Goal: Task Accomplishment & Management: Manage account settings

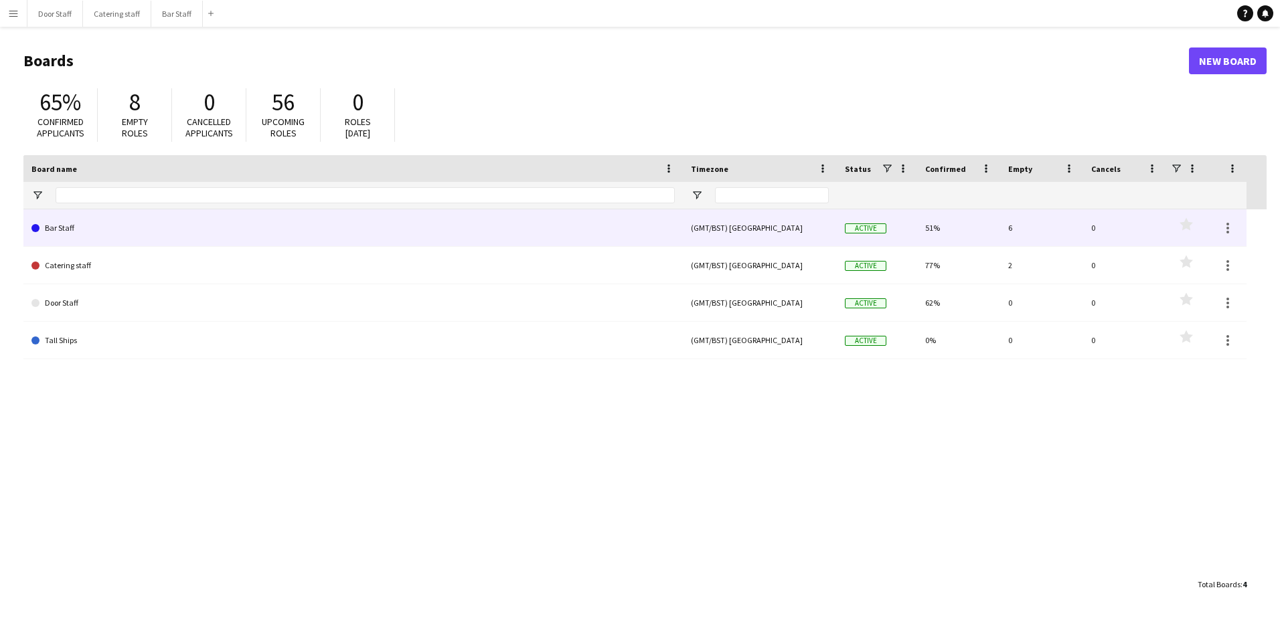
click at [87, 232] on link "Bar Staff" at bounding box center [352, 227] width 643 height 37
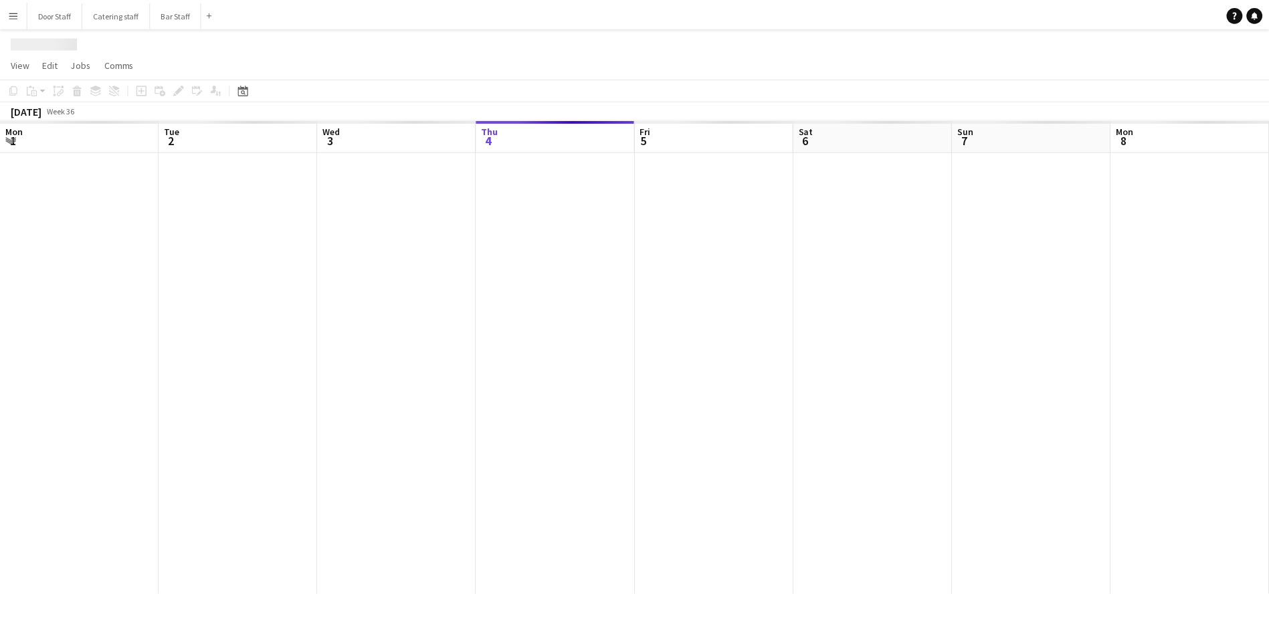
scroll to position [0, 320]
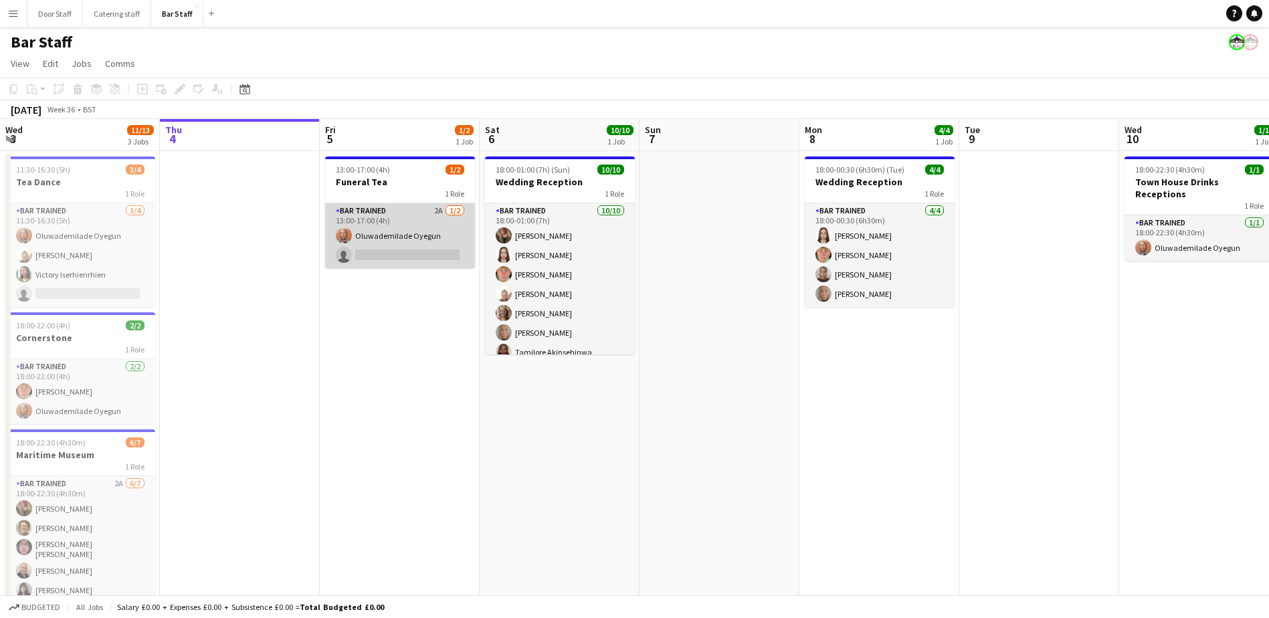
click at [417, 254] on app-card-role "Bar trained 2A [DATE] 13:00-17:00 (4h) Oluwademilade Oyegun single-neutral-acti…" at bounding box center [400, 235] width 150 height 65
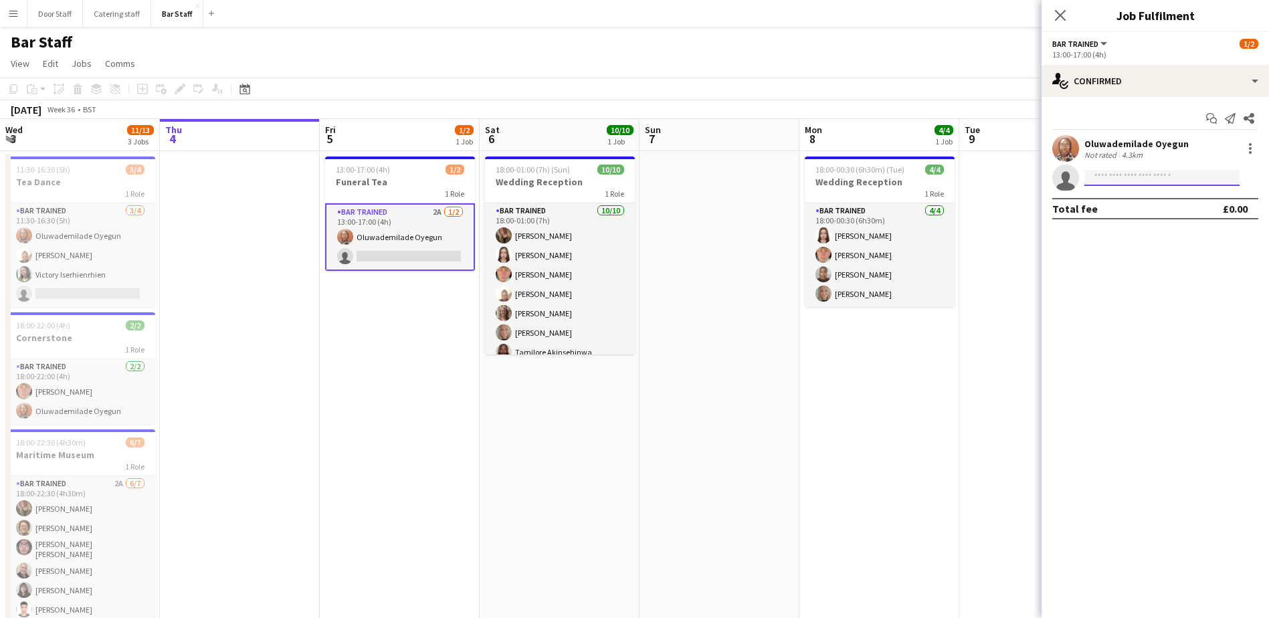
click at [1164, 179] on input at bounding box center [1162, 178] width 155 height 16
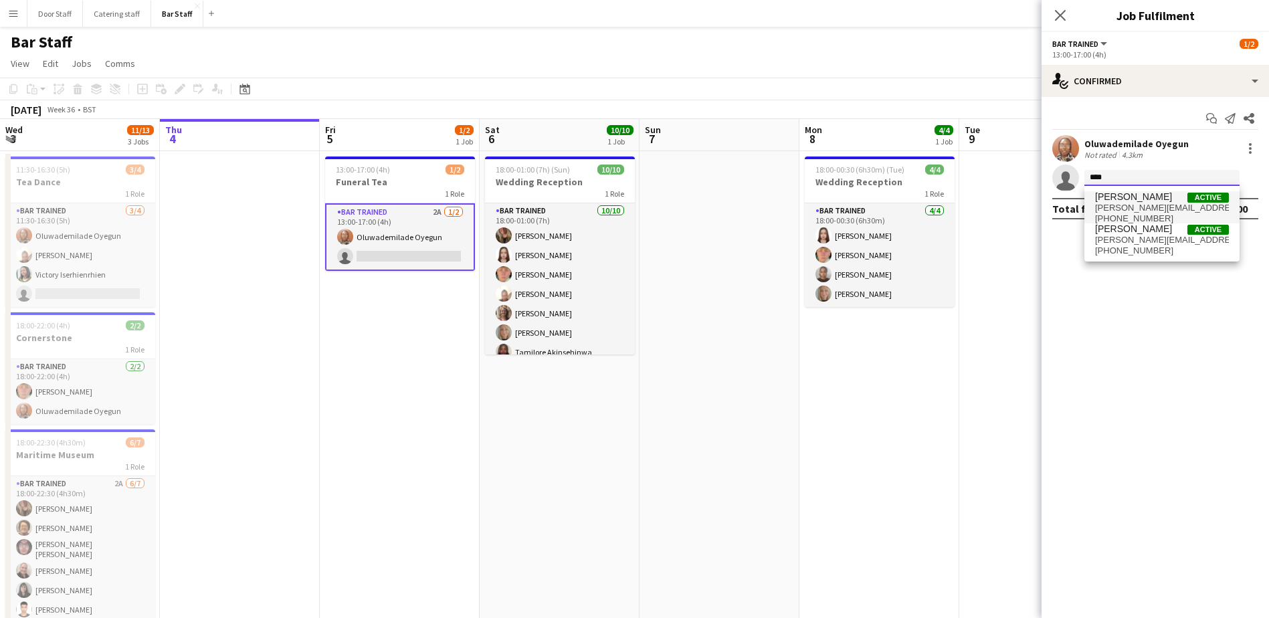
type input "****"
click at [1138, 195] on span "[PERSON_NAME]" at bounding box center [1133, 196] width 77 height 11
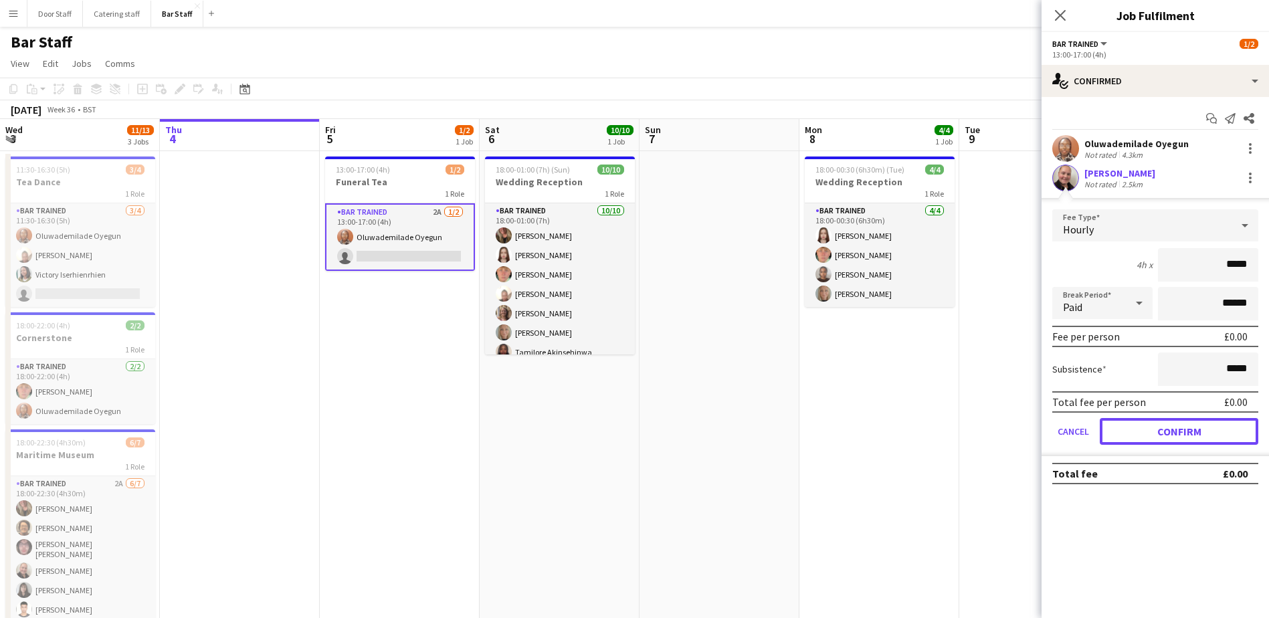
click at [1209, 430] on button "Confirm" at bounding box center [1179, 431] width 159 height 27
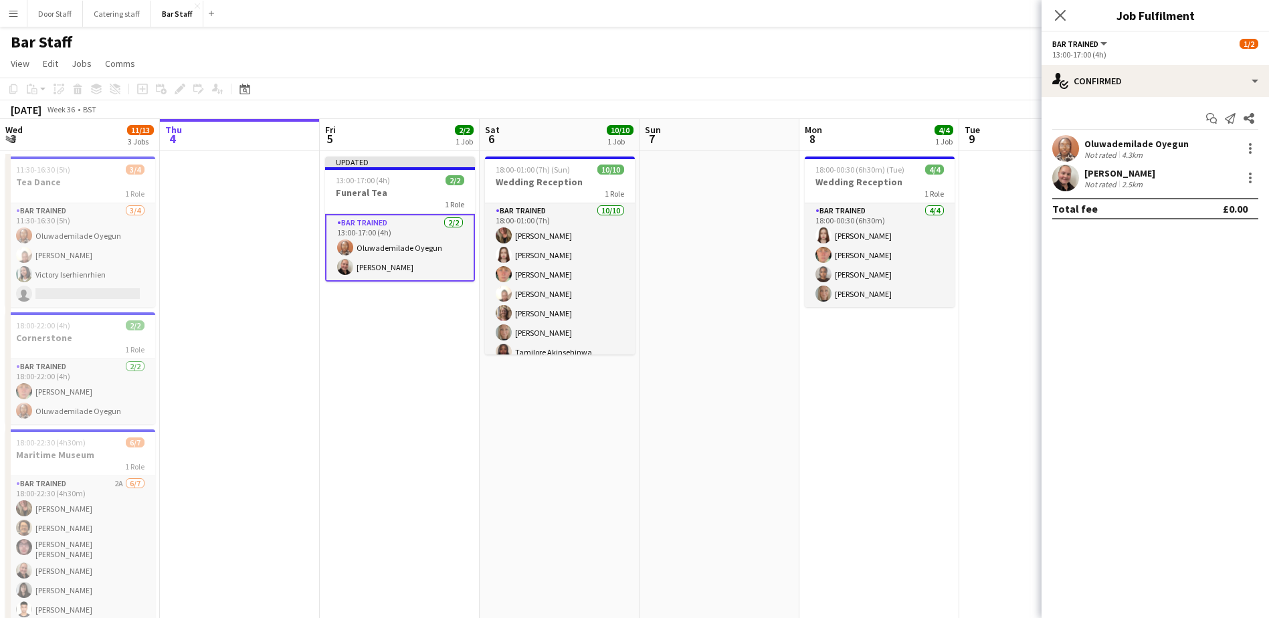
click at [681, 380] on app-date-cell at bounding box center [720, 403] width 160 height 505
